Goal: Complete application form

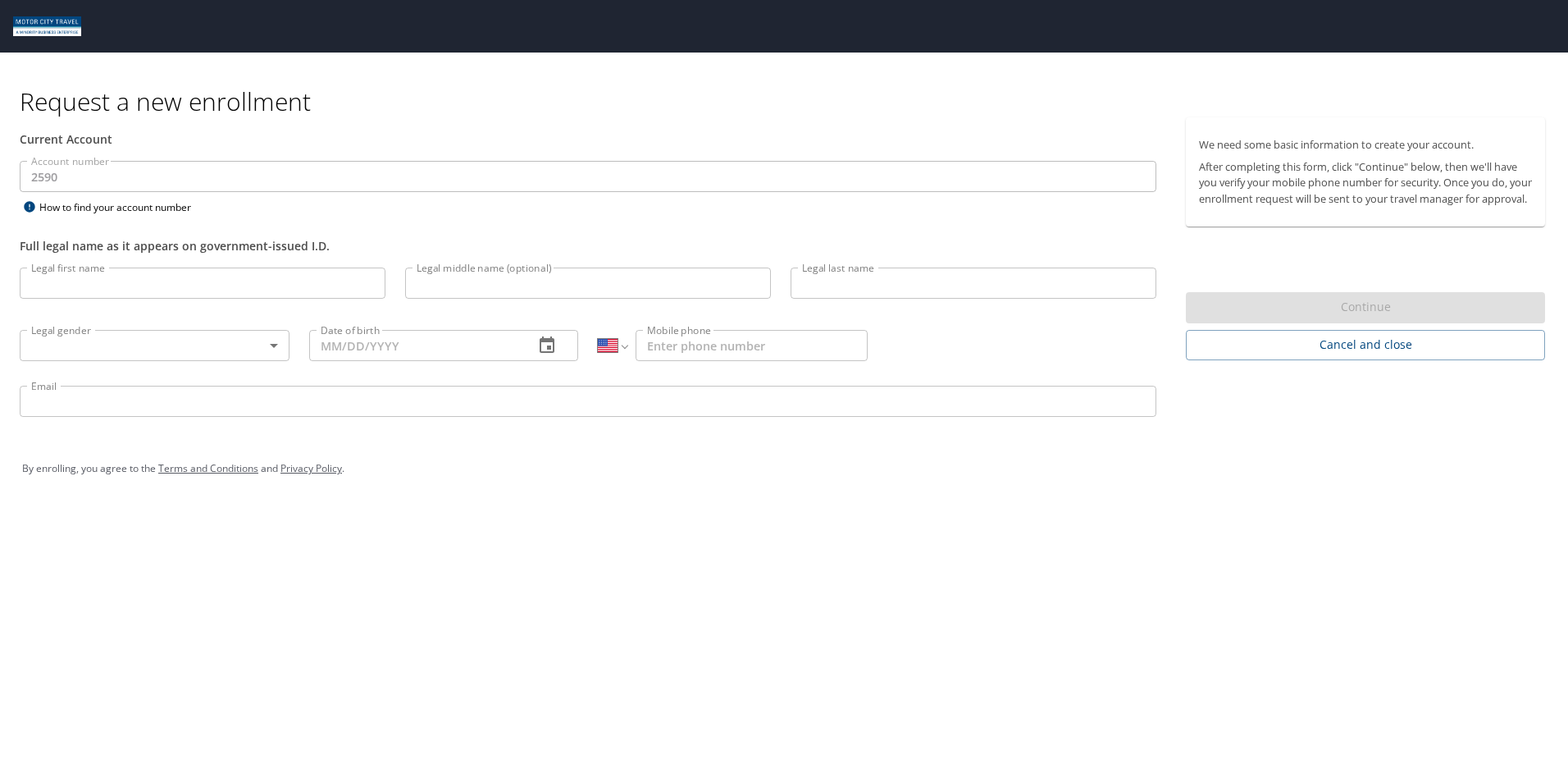
select select "US"
click at [74, 290] on input "Legal first name" at bounding box center [202, 283] width 366 height 31
type input "[PERSON_NAME]"
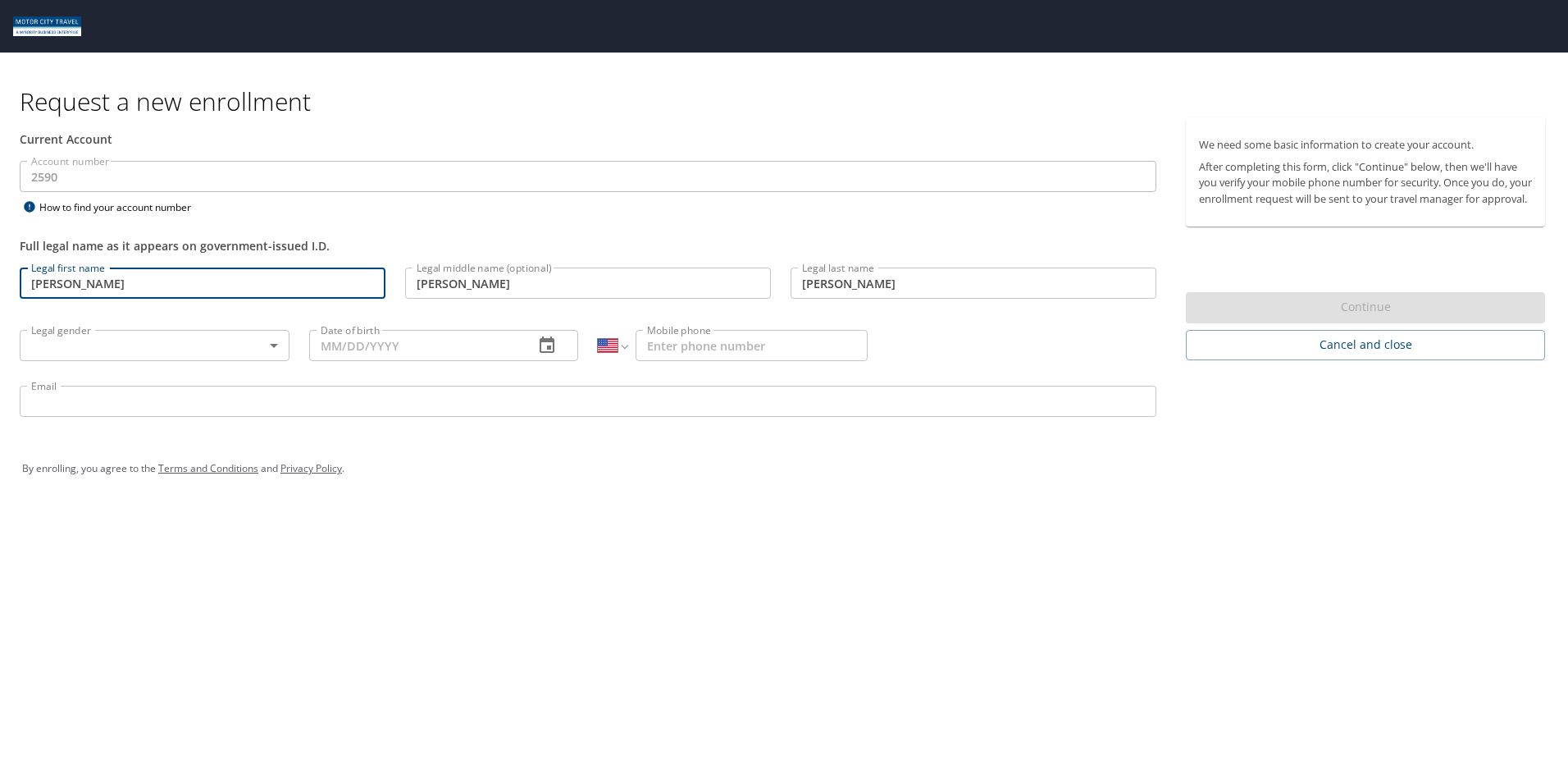
type input "[DATE]"
type input "[PHONE_NUMBER]"
type input "[EMAIL_ADDRESS][DOMAIN_NAME]"
click at [106, 346] on body "Request a new enrollment Current Account Account number 2590 Account number How…" at bounding box center [784, 391] width 1568 height 783
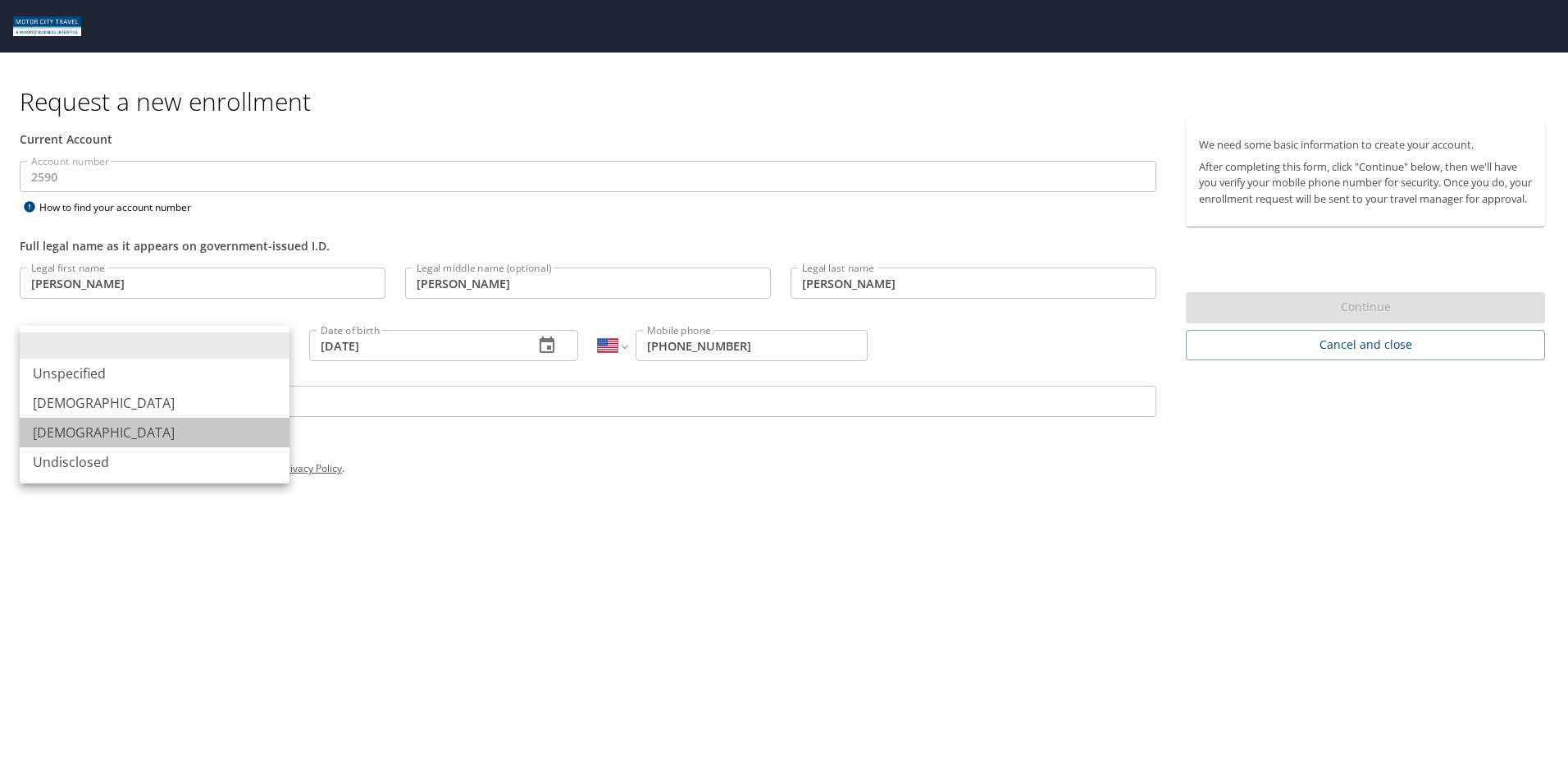
click at [62, 428] on li "[DEMOGRAPHIC_DATA]" at bounding box center [155, 432] width 270 height 30
type input "[DEMOGRAPHIC_DATA]"
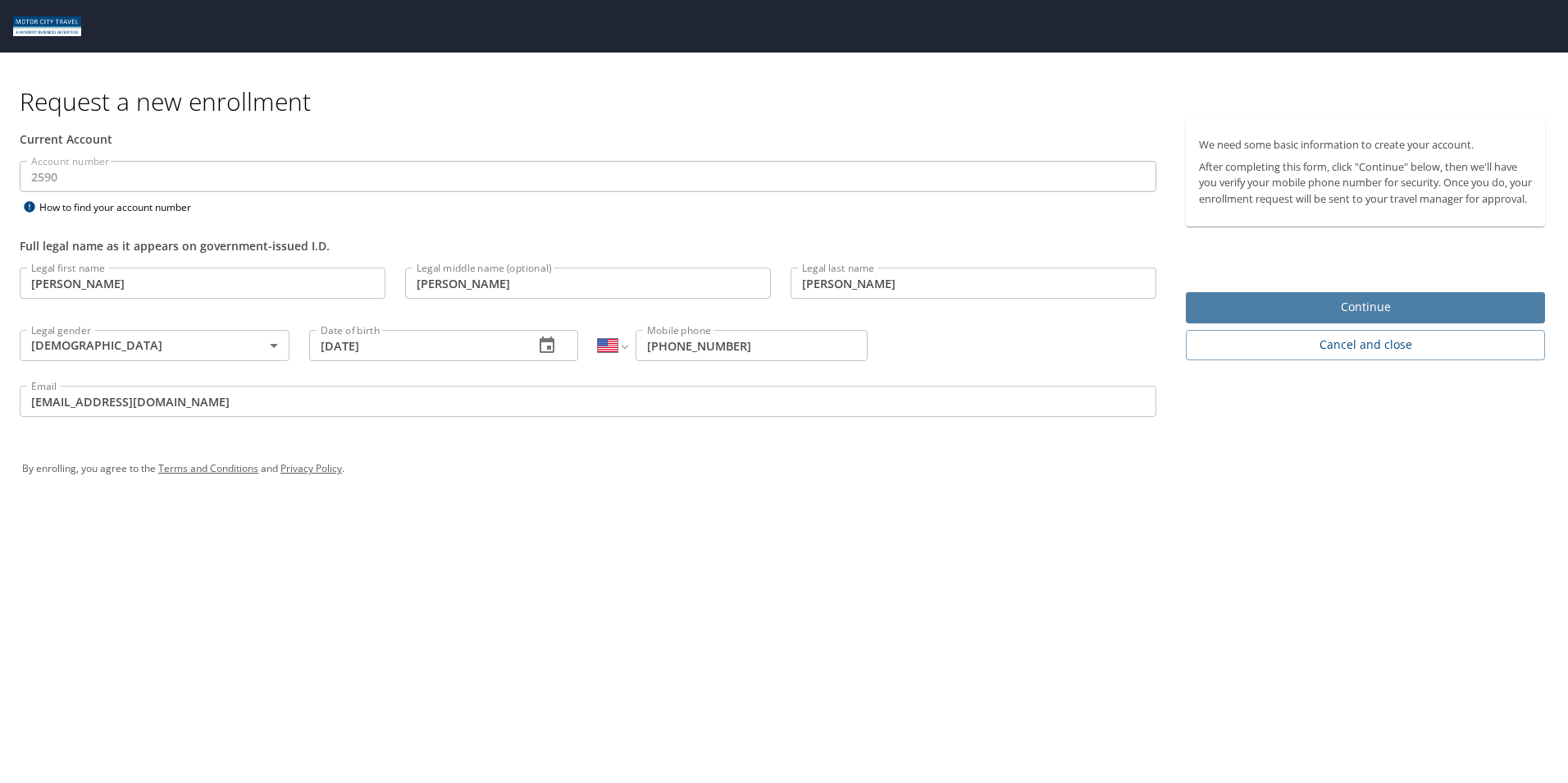
click at [1298, 318] on span "Continue" at bounding box center [1365, 307] width 333 height 21
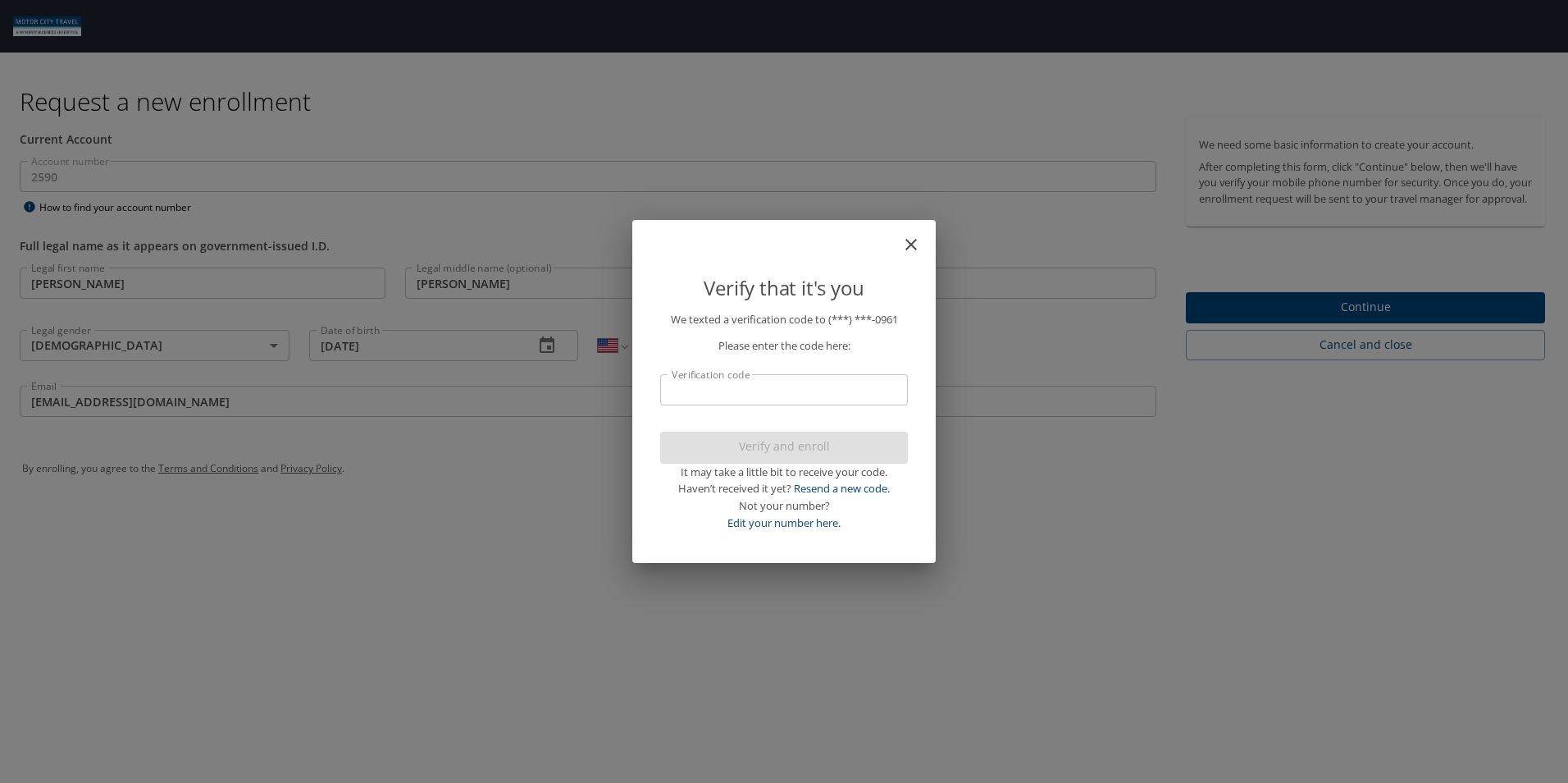
click at [744, 395] on input "Verification code" at bounding box center [784, 389] width 248 height 31
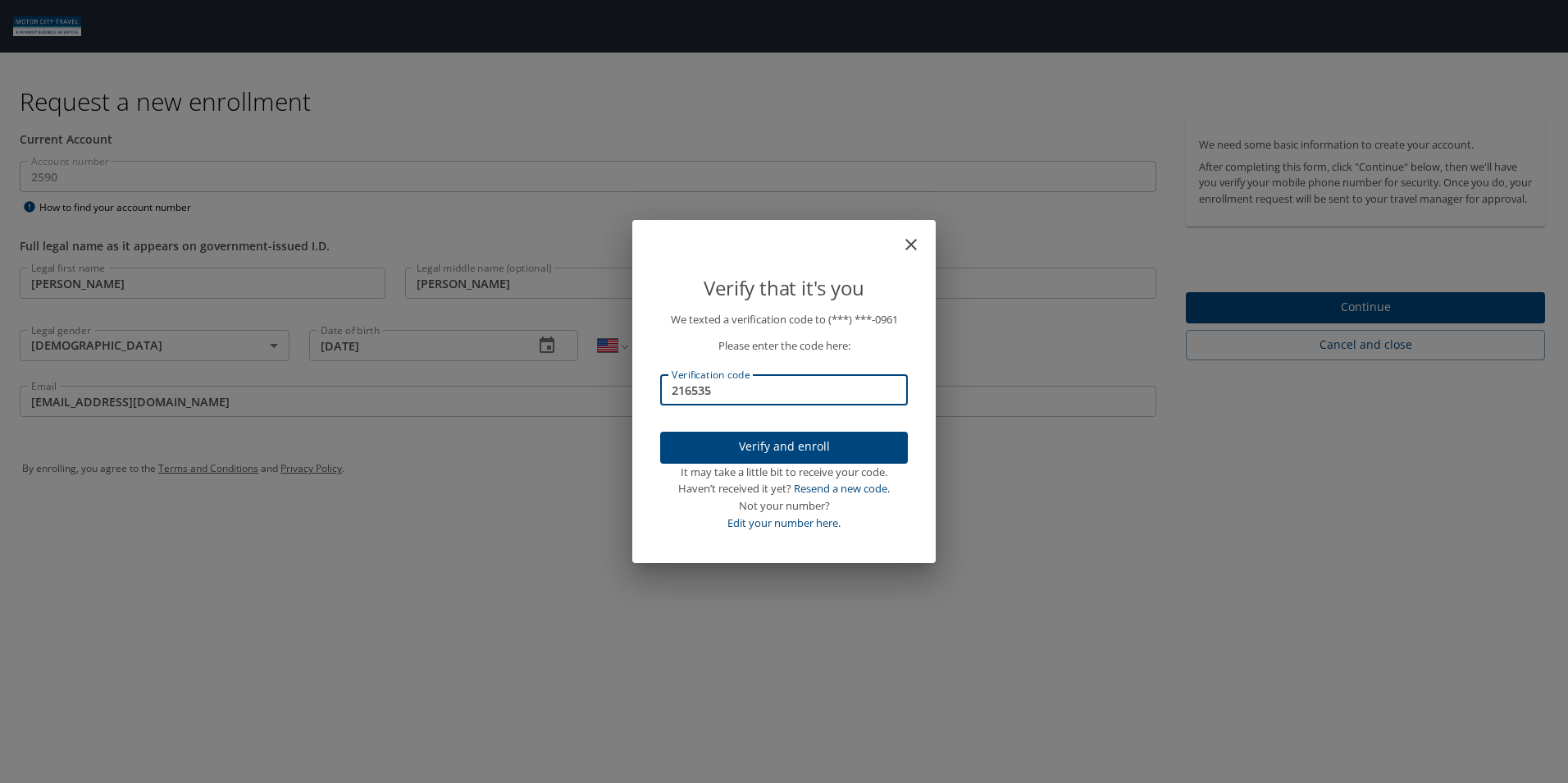
type input "216535"
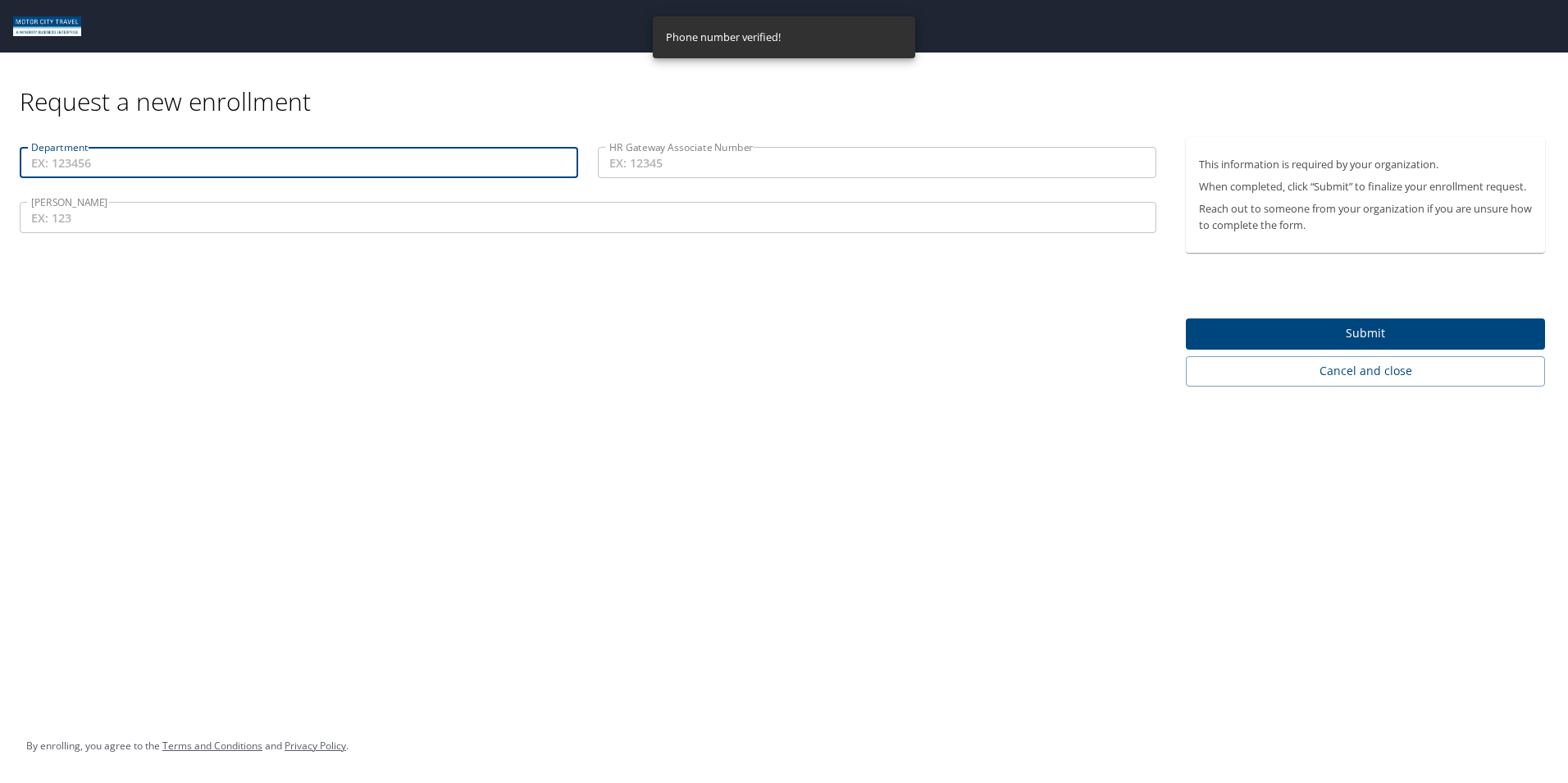
click at [86, 158] on input "Department" at bounding box center [299, 162] width 558 height 31
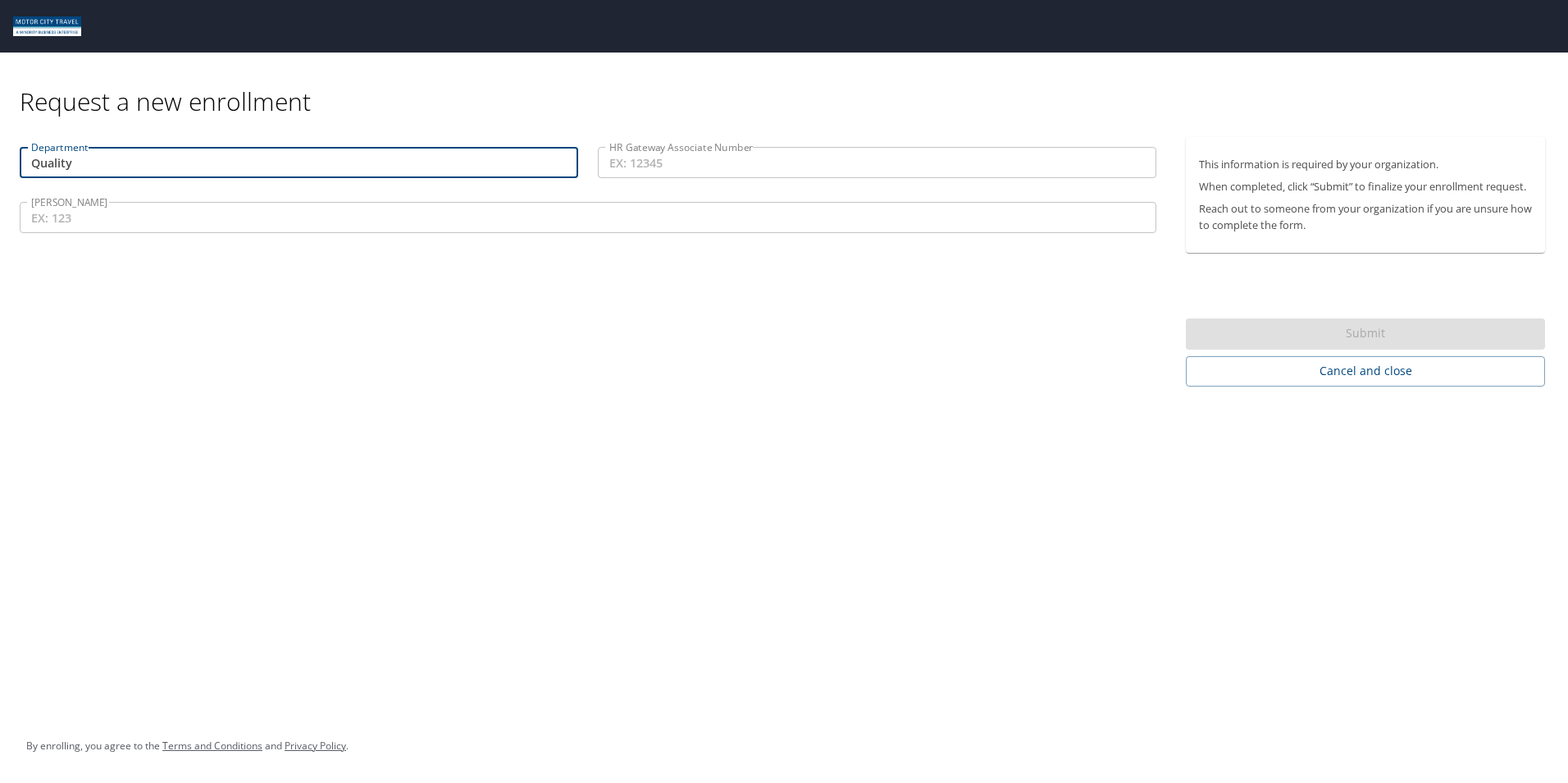
type input "Quality"
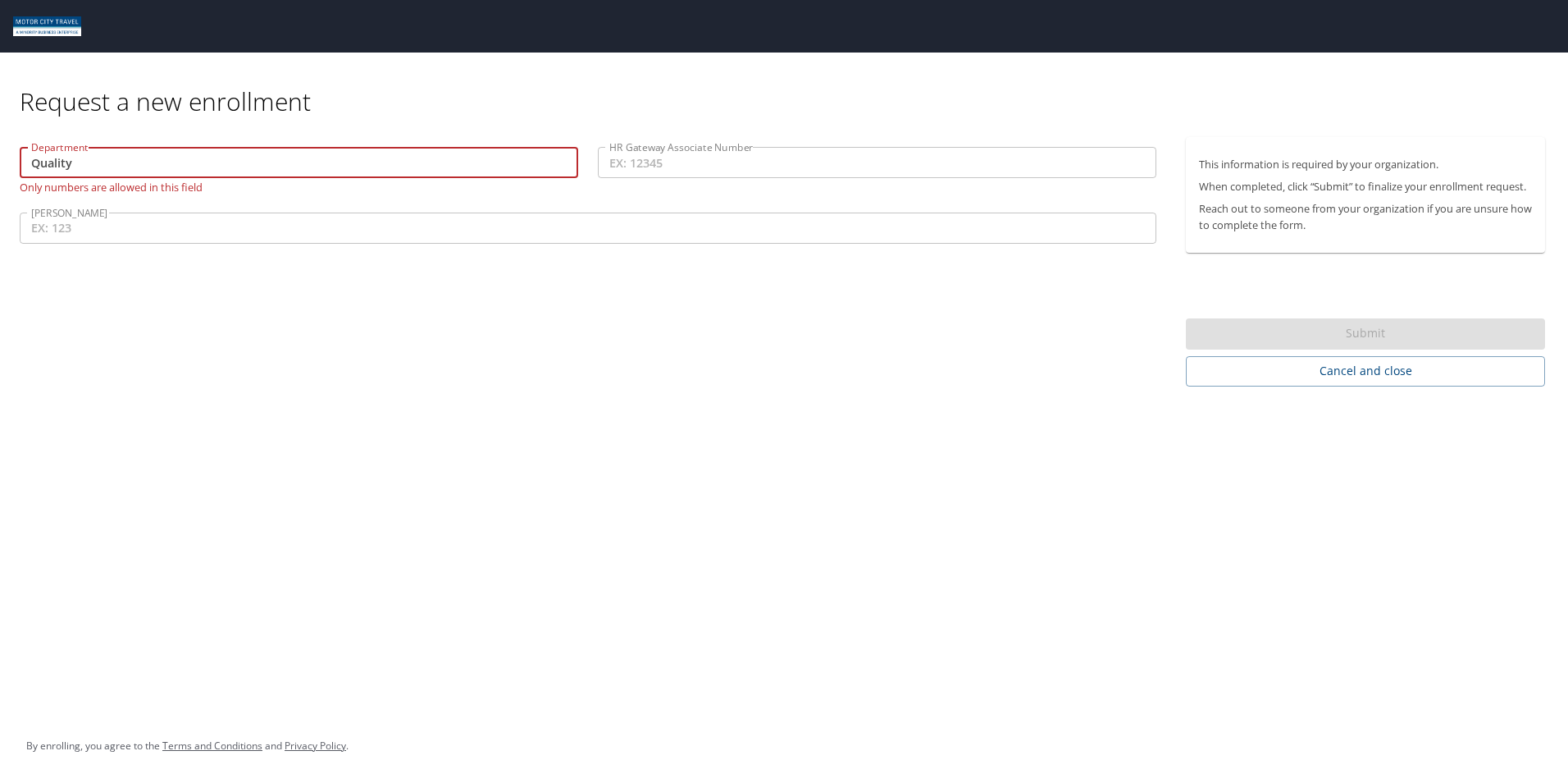
drag, startPoint x: 87, startPoint y: 166, endPoint x: 26, endPoint y: 175, distance: 61.7
click at [26, 175] on input "Quality" at bounding box center [299, 162] width 558 height 31
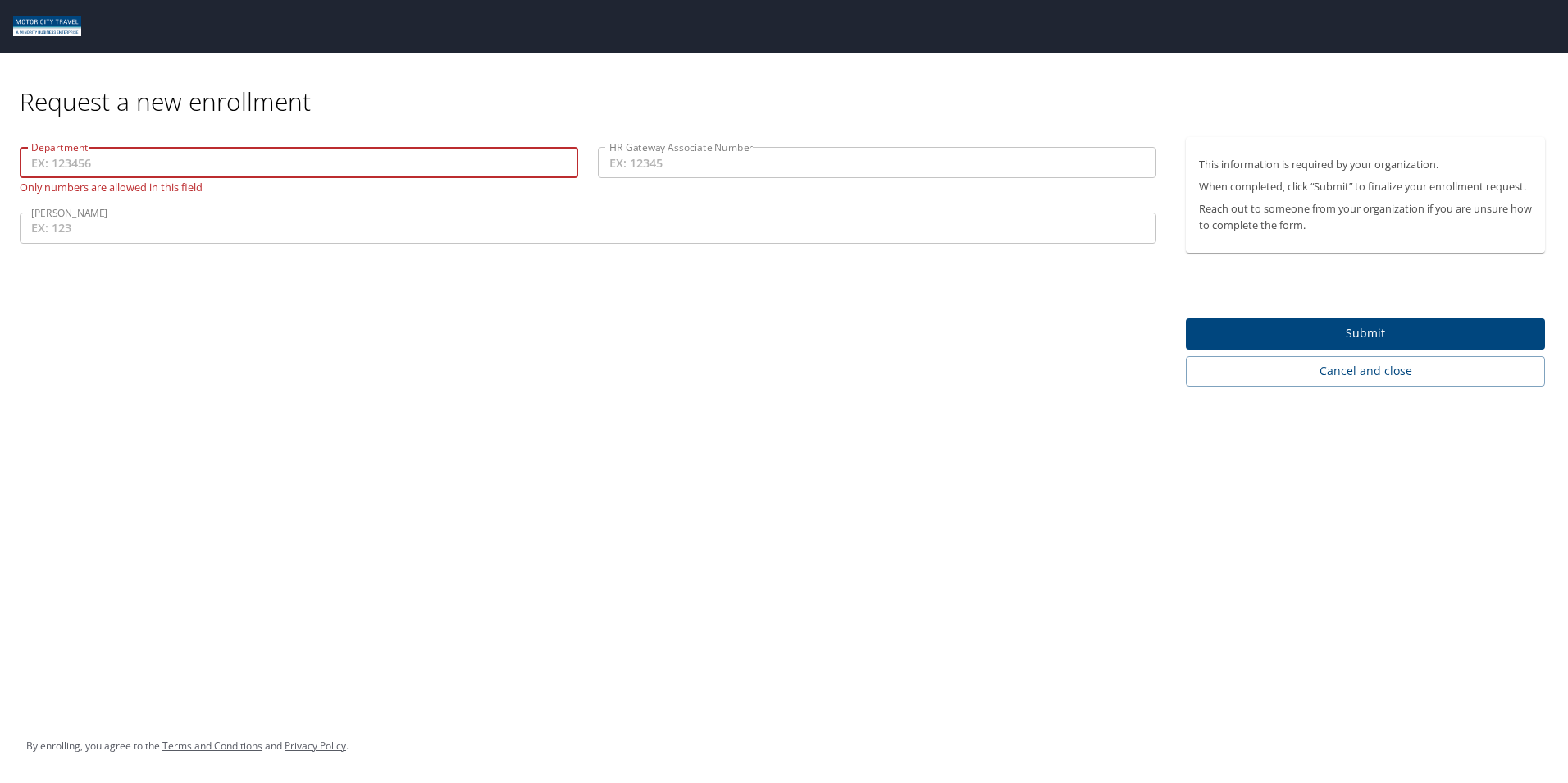
click at [618, 181] on p at bounding box center [877, 180] width 558 height 4
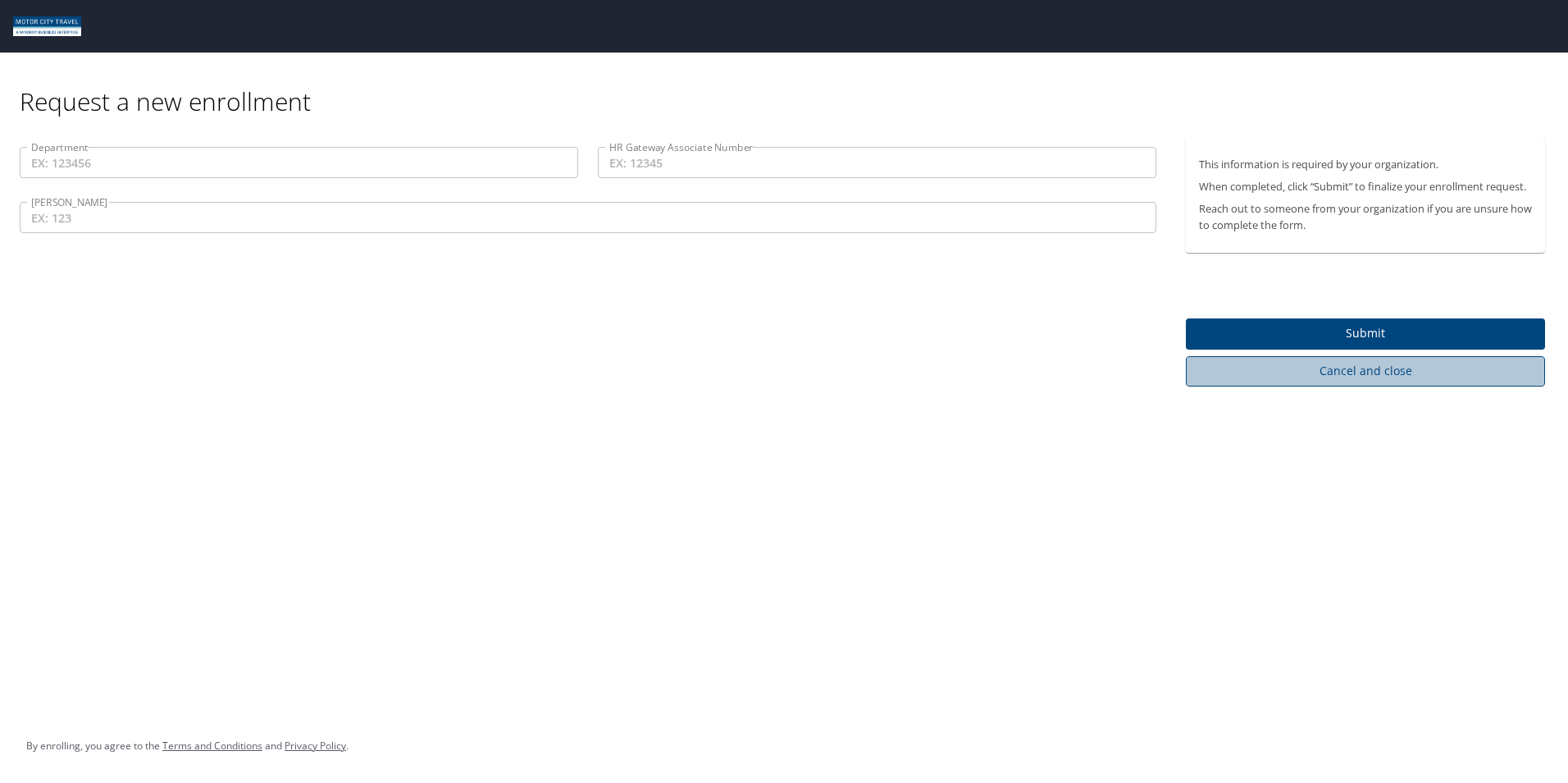
click at [1335, 378] on span "Cancel and close" at bounding box center [1365, 370] width 333 height 21
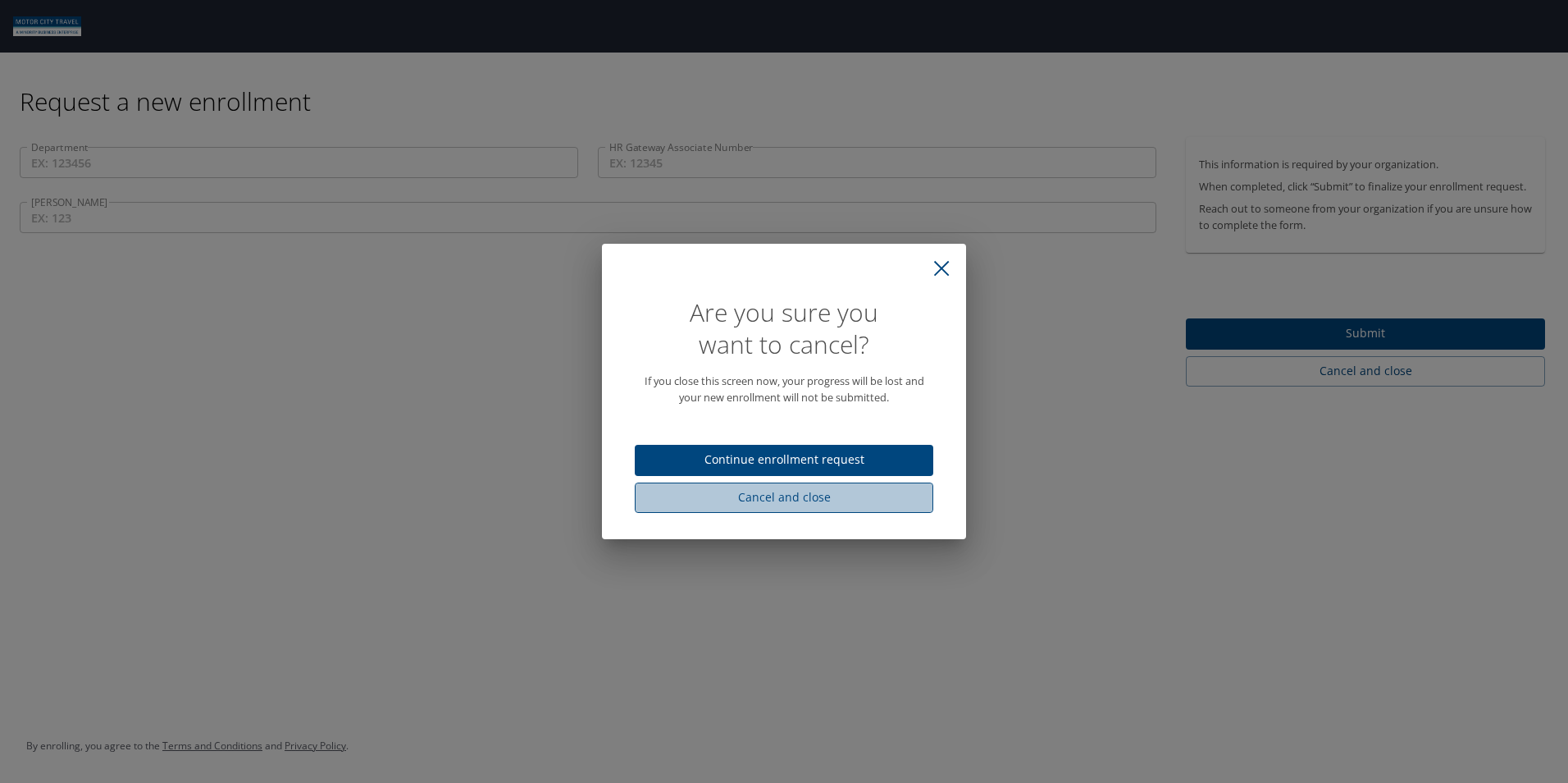
click at [763, 504] on span "Cancel and close" at bounding box center [784, 498] width 272 height 21
select select "US"
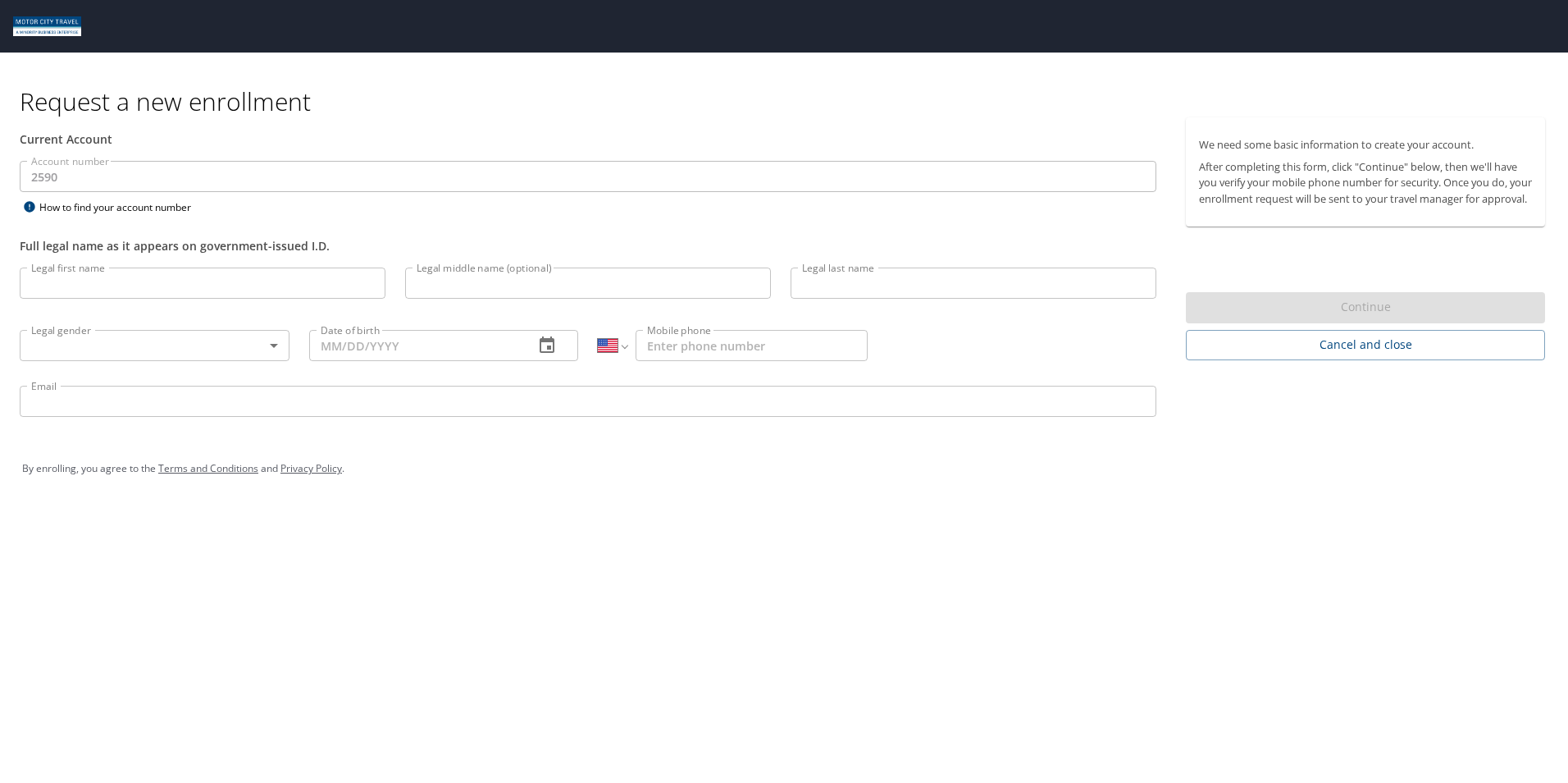
click at [448, 488] on div "By enrolling, you agree to the Terms and Conditions and Privacy Policy ." at bounding box center [784, 469] width 1523 height 41
select select "US"
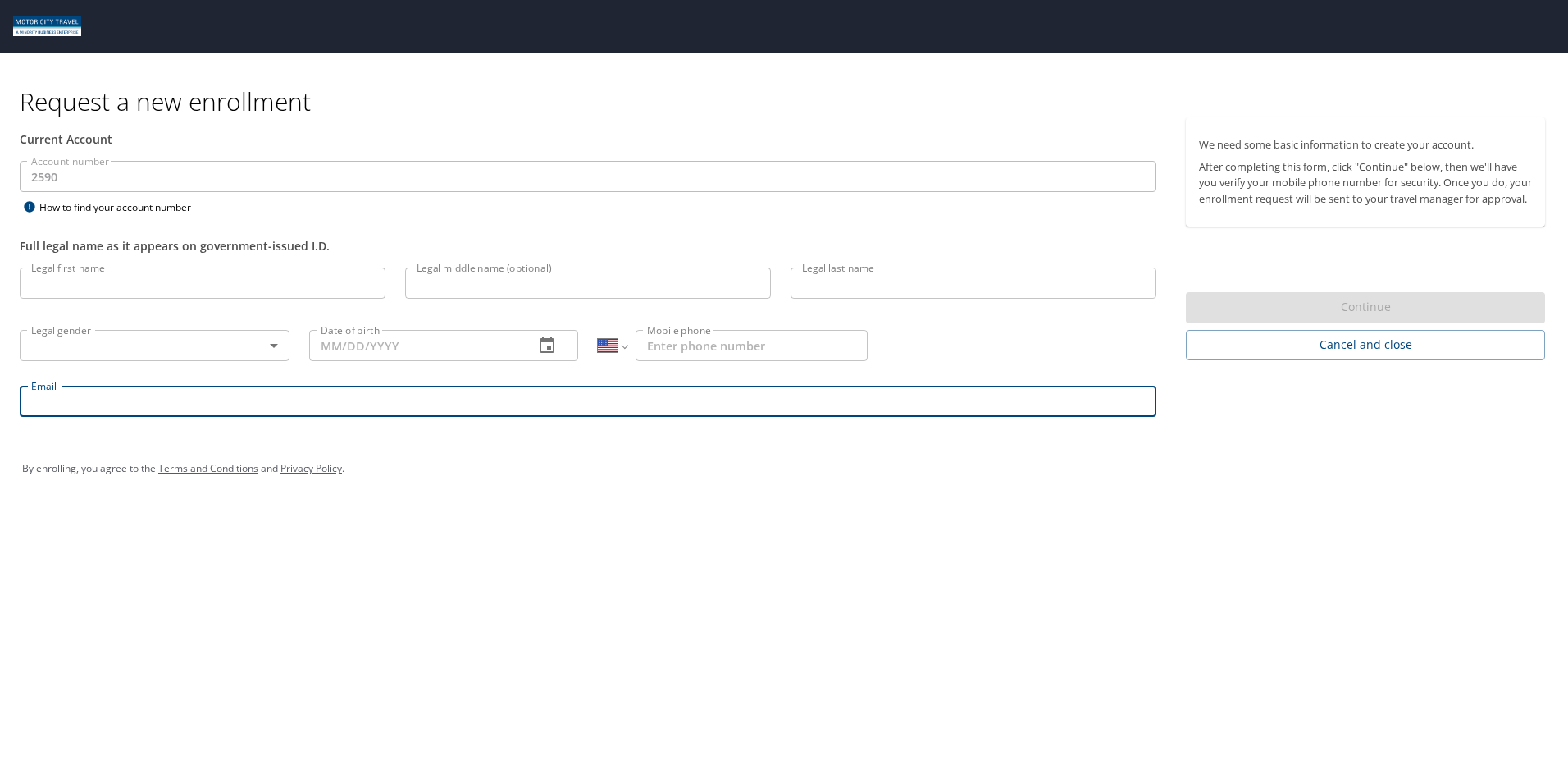
click at [350, 404] on input "Email" at bounding box center [588, 401] width 1137 height 31
type input "[EMAIL_ADDRESS][DOMAIN_NAME]"
type input "[PERSON_NAME]"
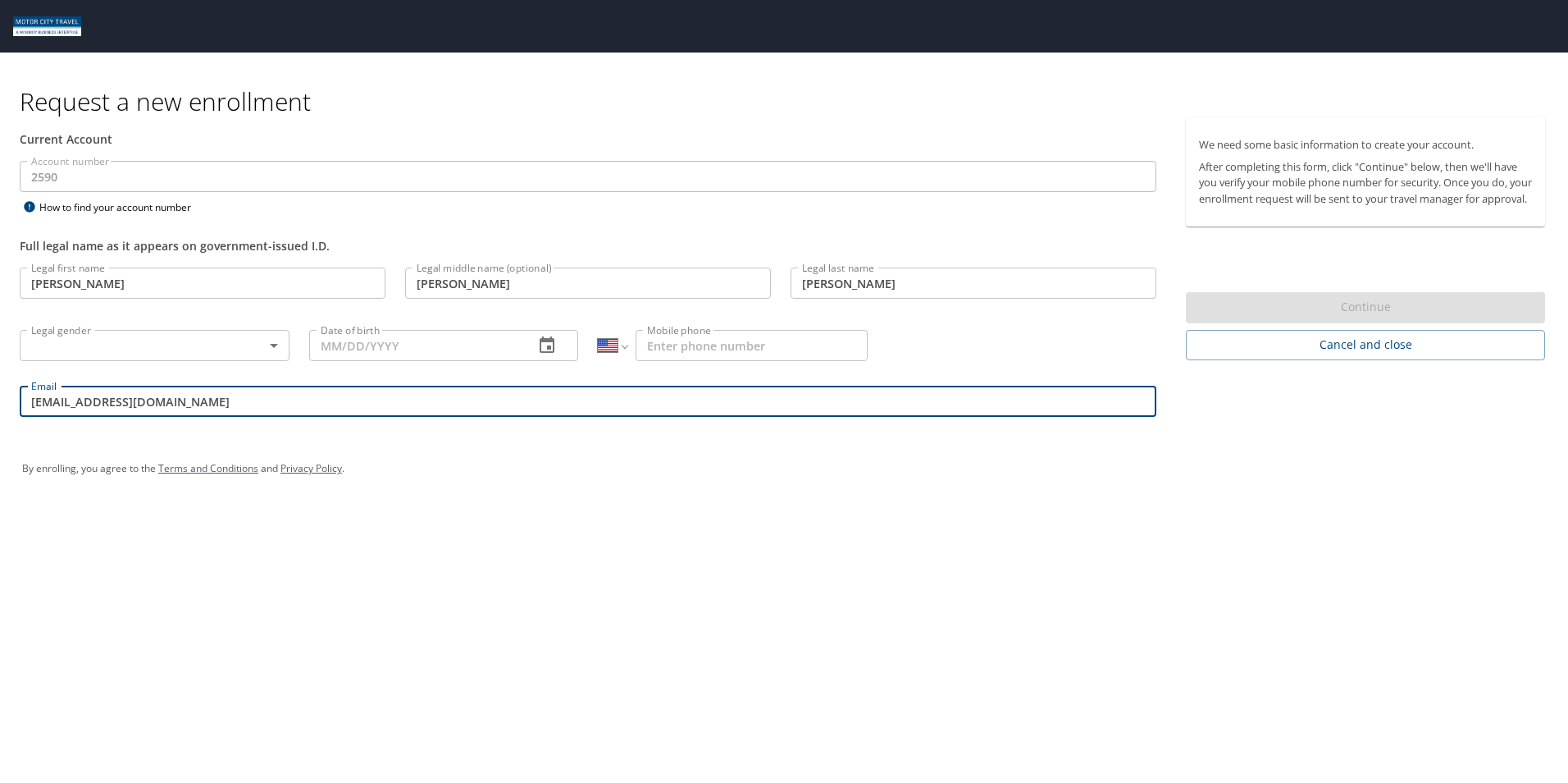
type input "[DATE]"
type input "[PHONE_NUMBER]"
click at [202, 341] on body "Request a new enrollment Current Account Account number 2590 Account number How…" at bounding box center [784, 391] width 1568 height 783
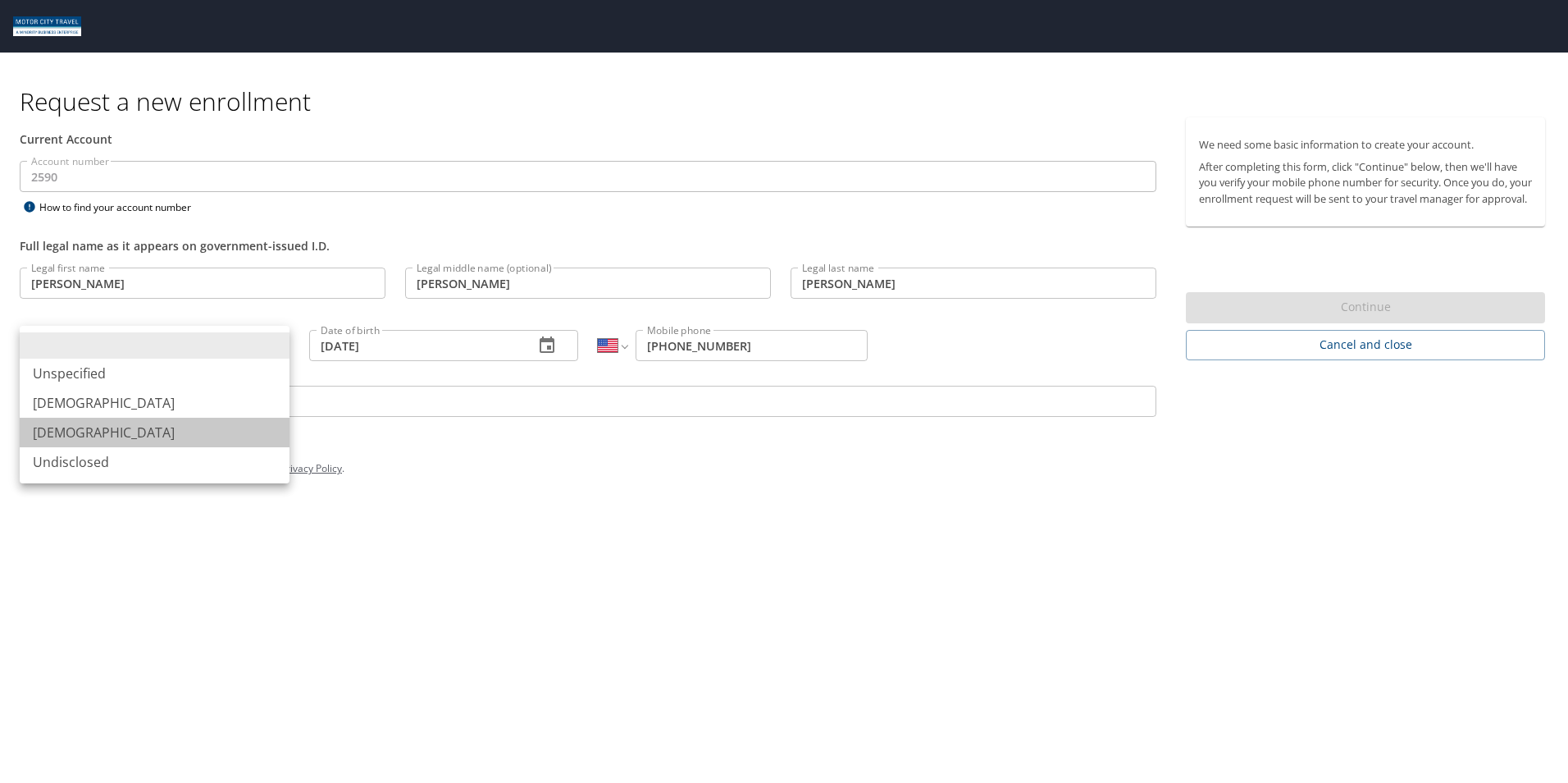
drag, startPoint x: 46, startPoint y: 434, endPoint x: 764, endPoint y: 417, distance: 718.2
click at [49, 434] on li "[DEMOGRAPHIC_DATA]" at bounding box center [155, 432] width 270 height 30
type input "[DEMOGRAPHIC_DATA]"
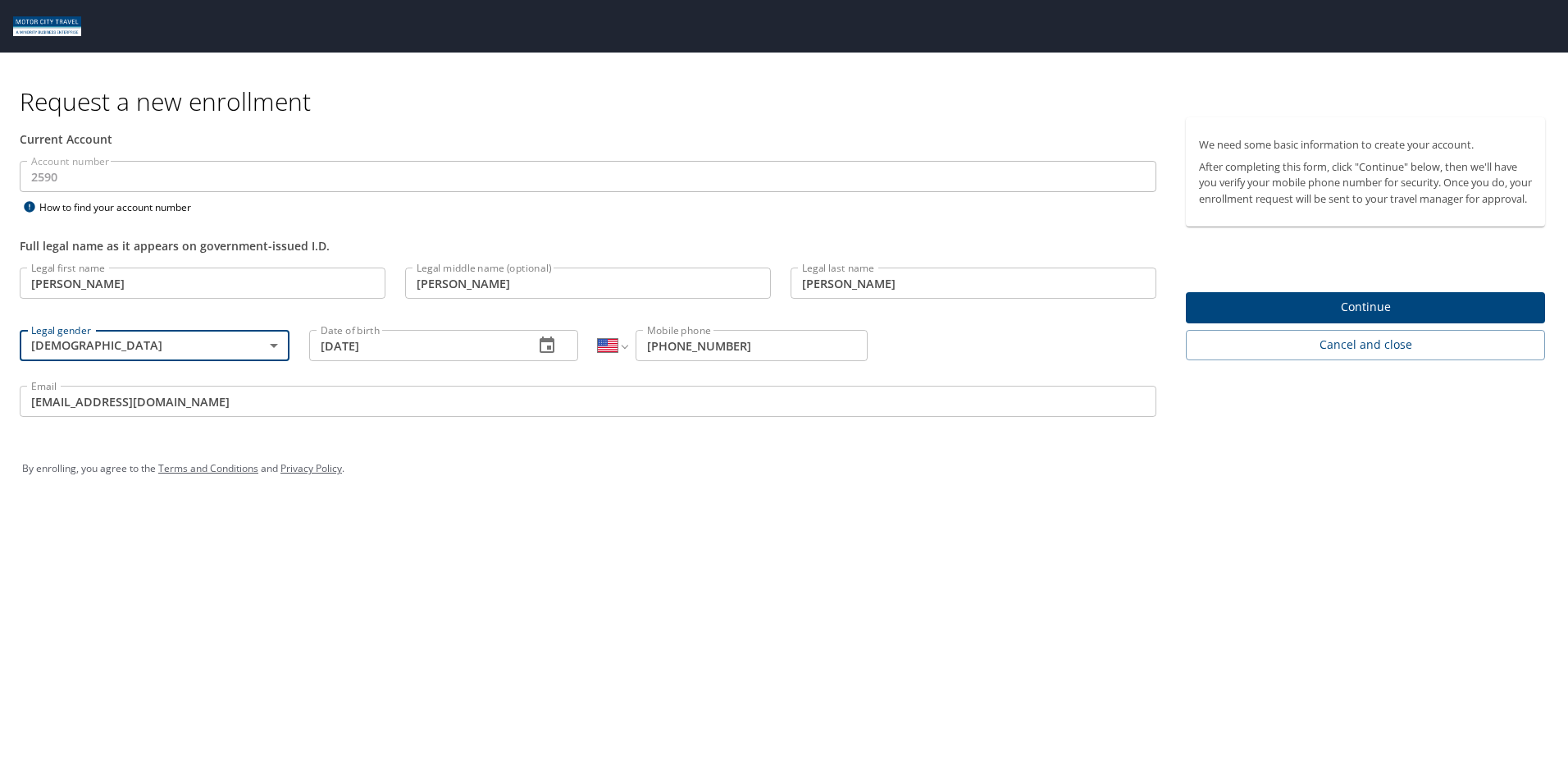
click at [1406, 318] on span "Continue" at bounding box center [1365, 307] width 333 height 21
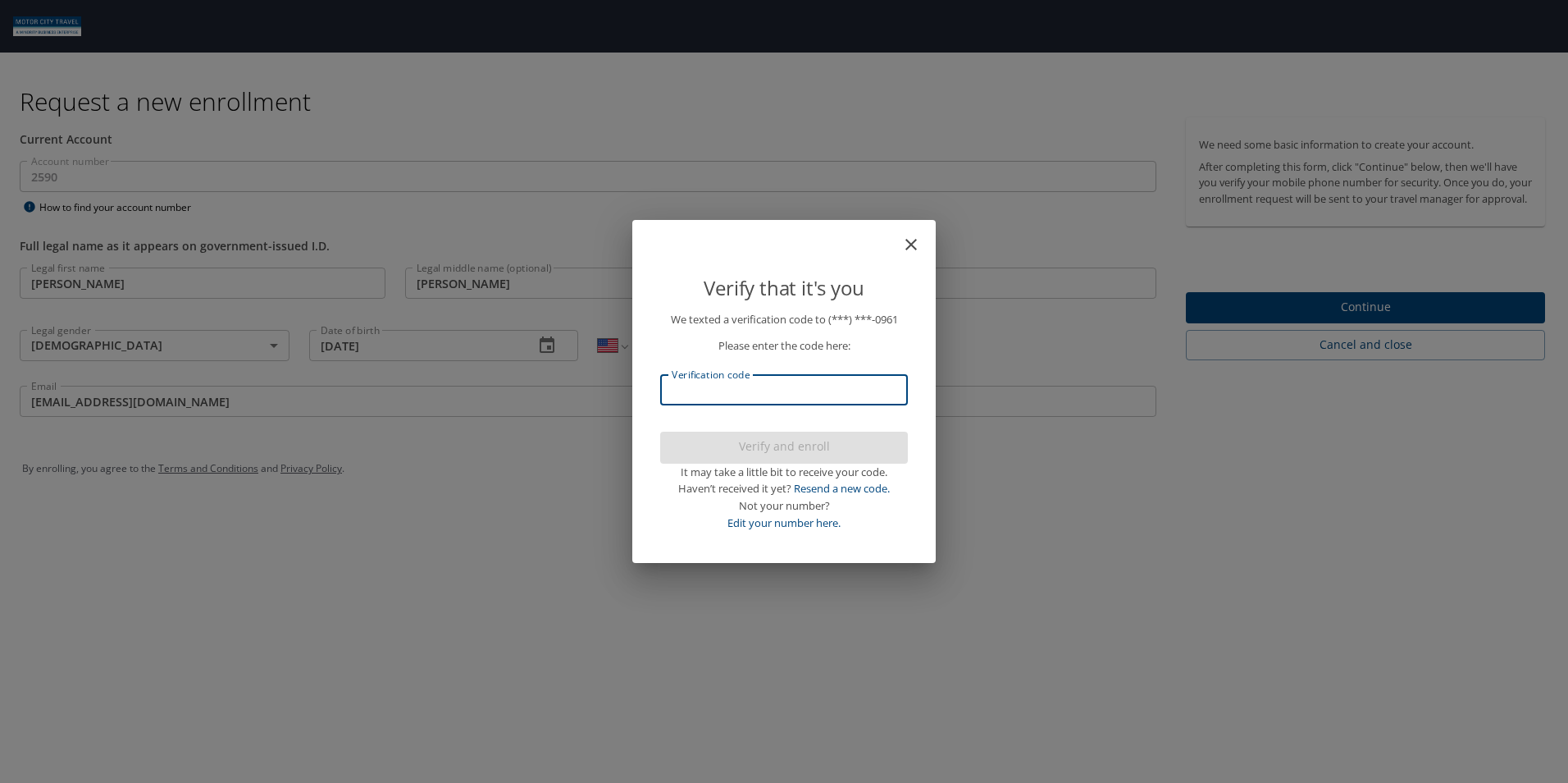
click at [875, 389] on input "Verification code" at bounding box center [784, 389] width 248 height 31
type input "981336"
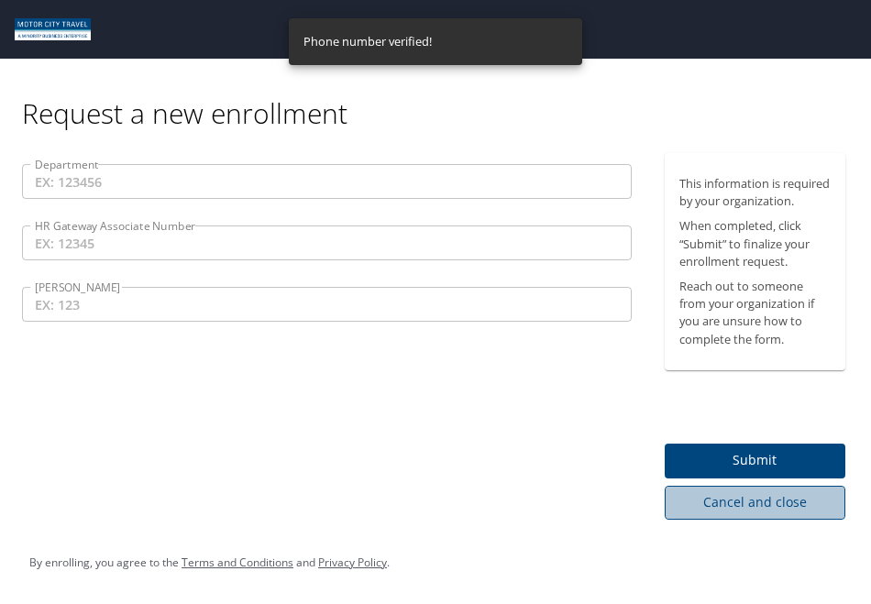
click at [766, 514] on span "Cancel and close" at bounding box center [755, 502] width 152 height 23
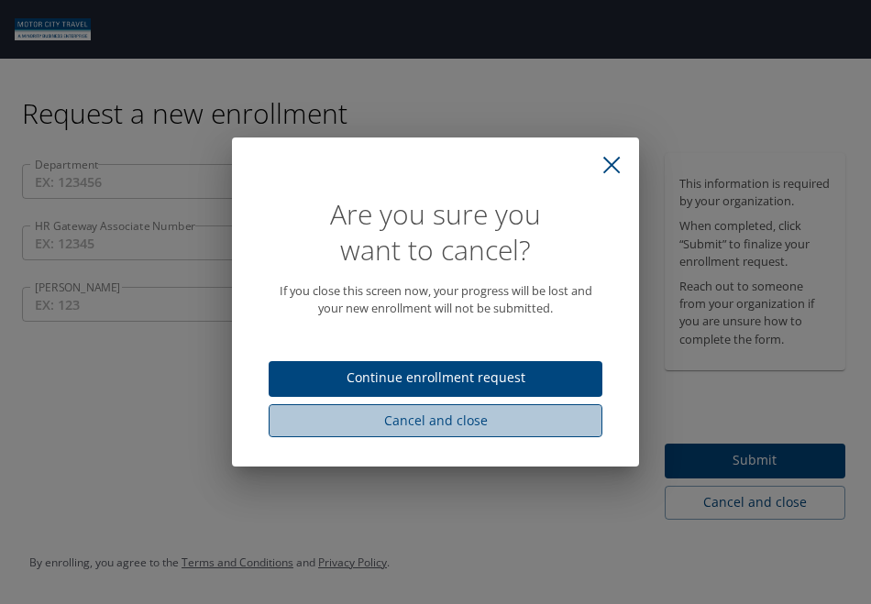
click at [471, 424] on span "Cancel and close" at bounding box center [435, 421] width 304 height 23
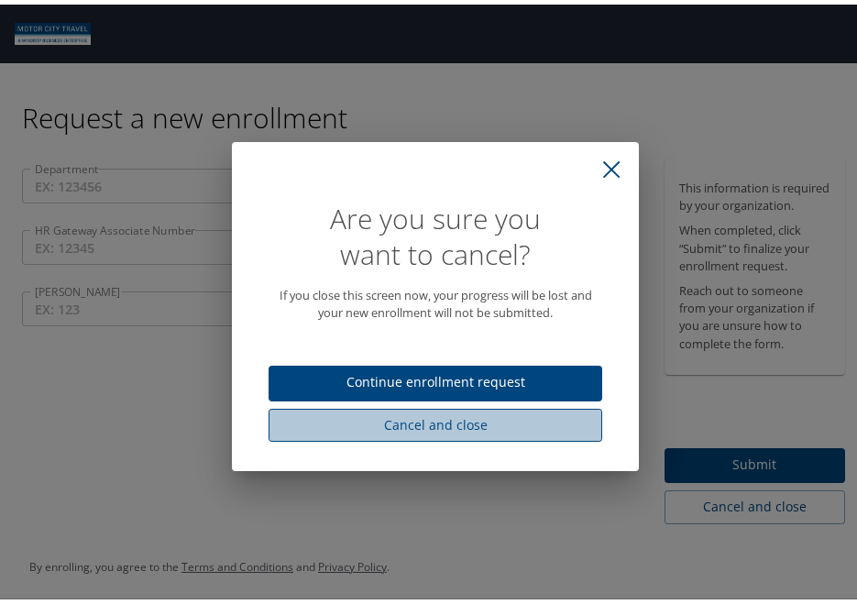
select select "US"
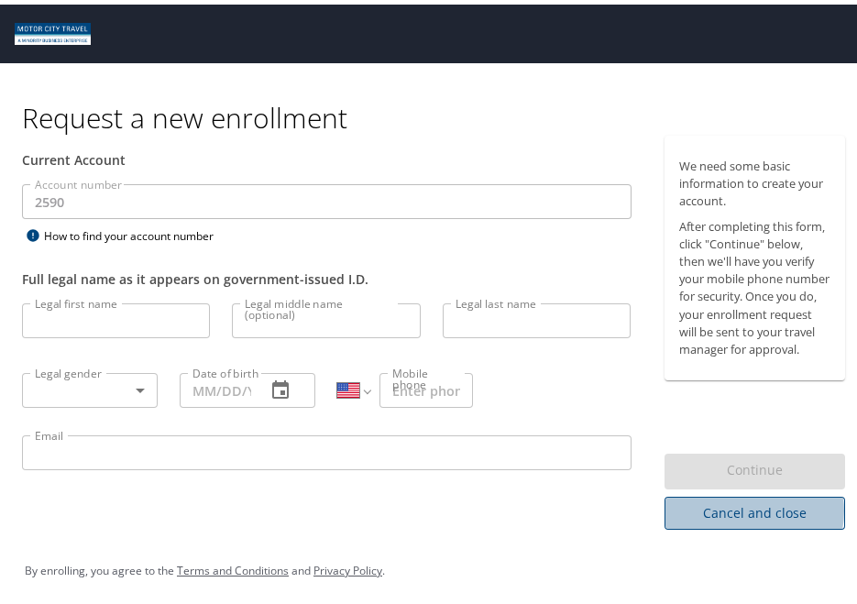
click at [739, 521] on span "Cancel and close" at bounding box center [755, 509] width 152 height 23
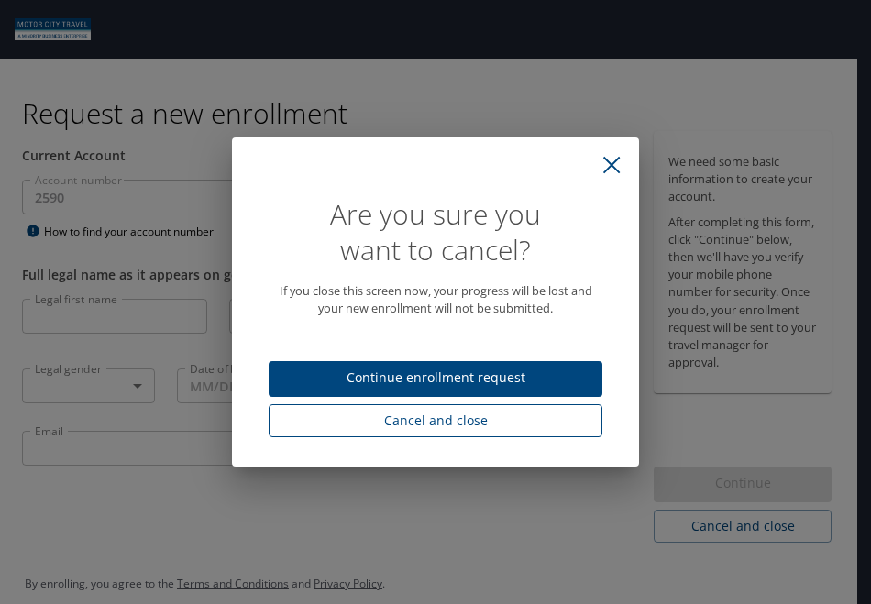
click at [421, 429] on span "Cancel and close" at bounding box center [435, 421] width 304 height 23
